Goal: Information Seeking & Learning: Learn about a topic

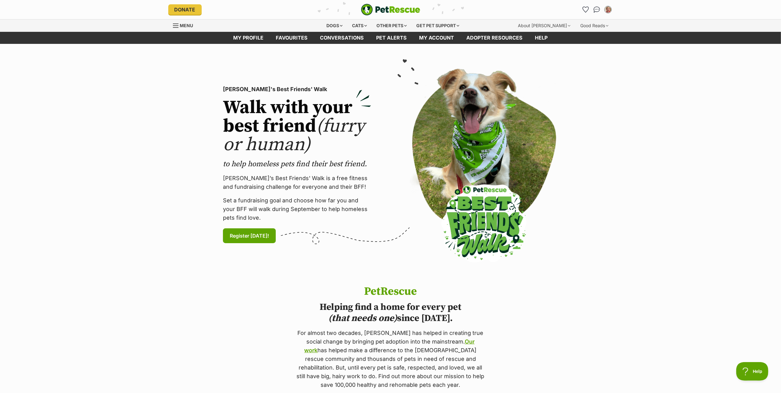
click at [171, 24] on div "Dogs Find a dog on PetRescue View all dogs Browse all of the doggos looking for…" at bounding box center [391, 25] width 454 height 12
click at [174, 25] on span "Menu" at bounding box center [176, 25] width 6 height 1
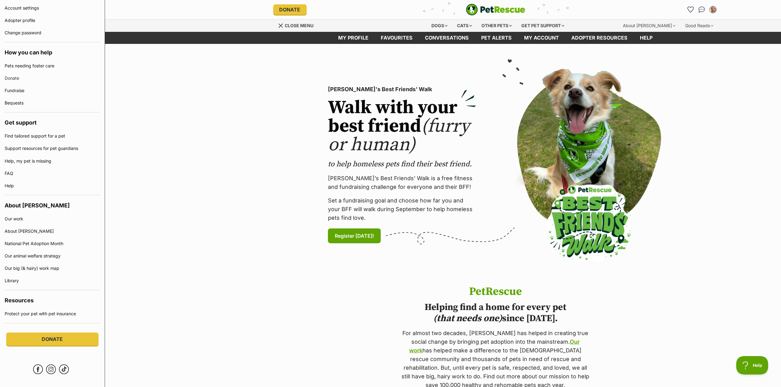
scroll to position [268, 0]
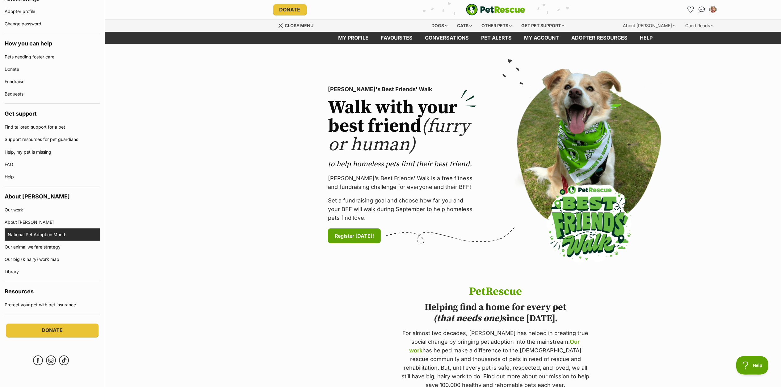
click at [35, 230] on link "National Pet Adoption Month" at bounding box center [54, 234] width 92 height 12
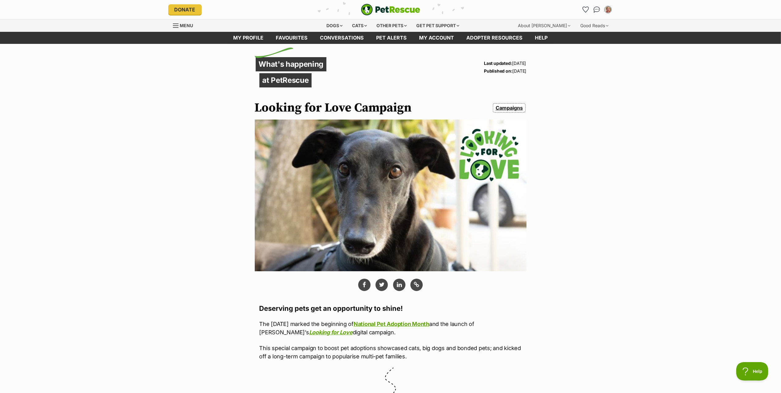
click at [176, 24] on div "Menu" at bounding box center [176, 25] width 6 height 5
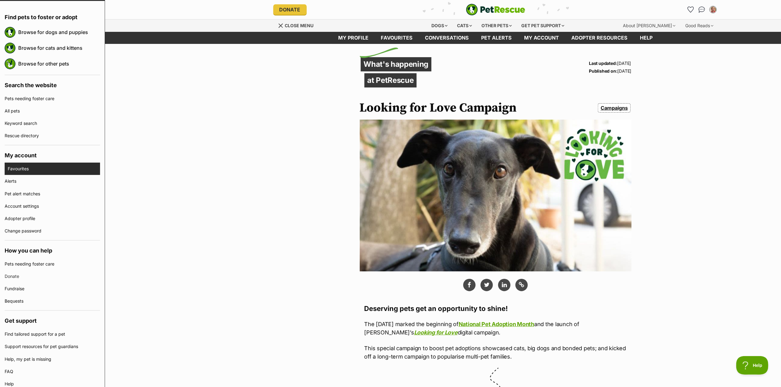
scroll to position [268, 0]
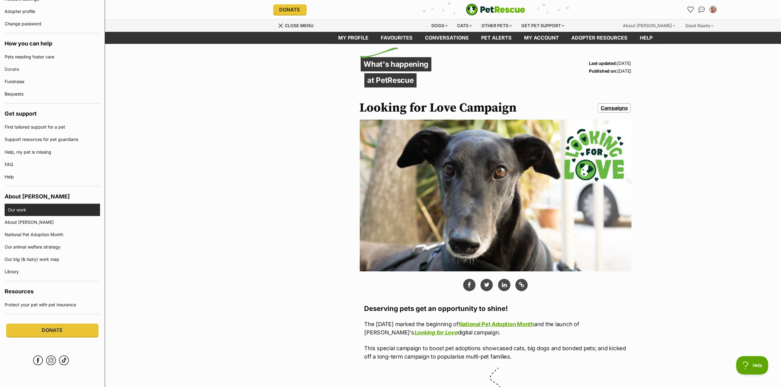
click at [27, 209] on link "Our work" at bounding box center [54, 209] width 92 height 12
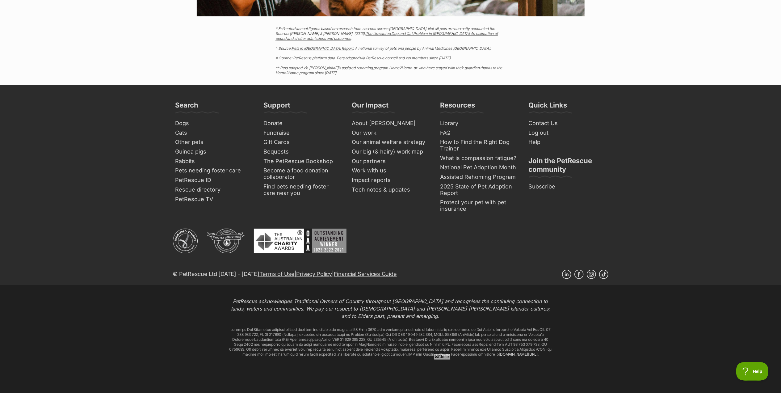
scroll to position [2428, 0]
click at [473, 188] on link "2025 State of Pet Adoption Report" at bounding box center [479, 190] width 82 height 16
